Goal: Information Seeking & Learning: Learn about a topic

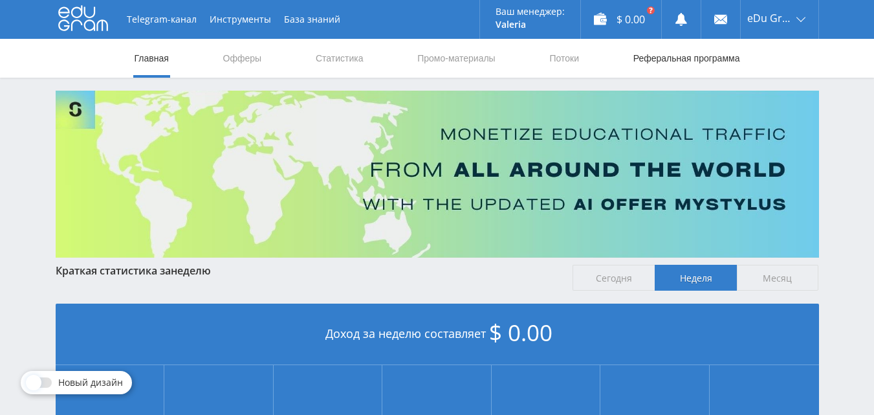
click at [666, 57] on link "Реферальная программа" at bounding box center [686, 58] width 109 height 39
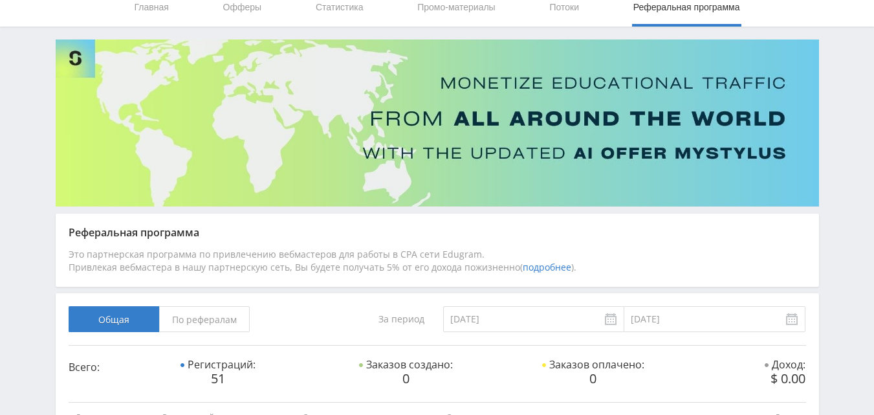
scroll to position [82, 0]
